Goal: Task Accomplishment & Management: Complete application form

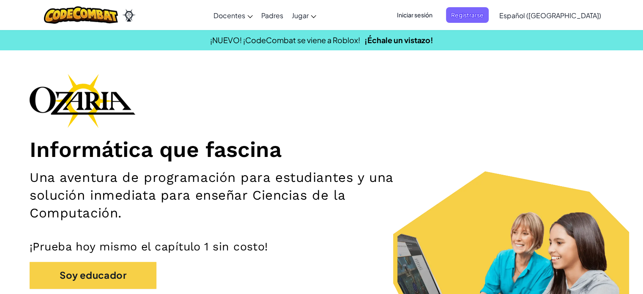
click at [421, 8] on span "Iniciar sesión" at bounding box center [415, 15] width 46 height 16
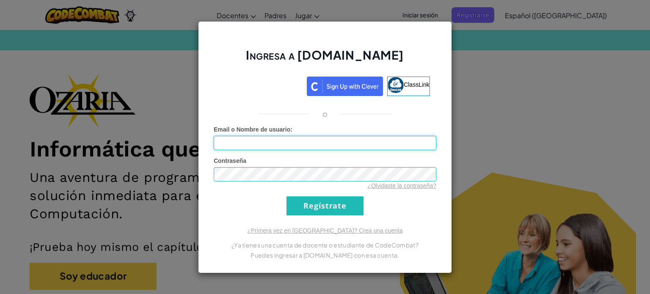
click at [292, 143] on input "Email o Nombre de usuario :" at bounding box center [325, 143] width 222 height 14
type input "[EMAIL_ADDRESS][DOMAIN_NAME]"
click at [286, 196] on input "Regístrate" at bounding box center [324, 205] width 77 height 19
click at [306, 210] on input "Regístrate" at bounding box center [324, 205] width 77 height 19
